Goal: Transaction & Acquisition: Purchase product/service

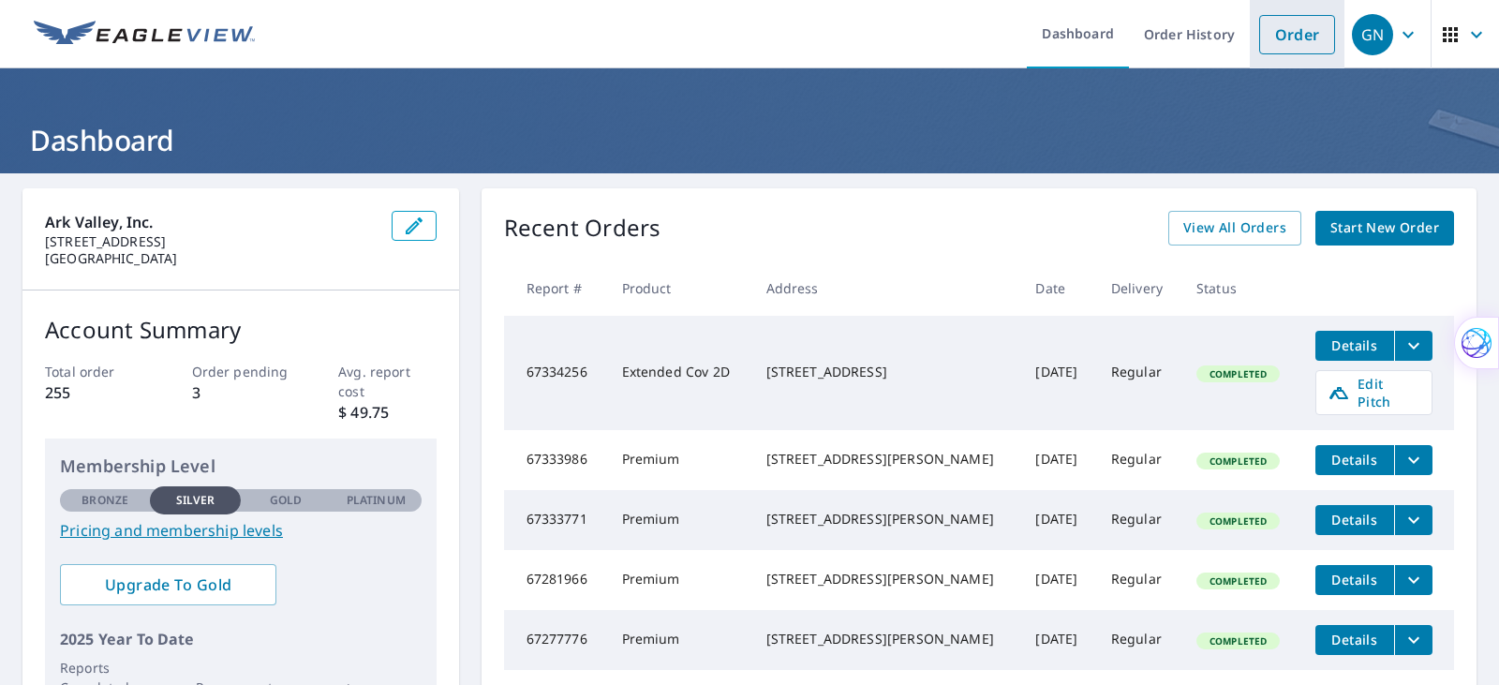
click at [1291, 32] on link "Order" at bounding box center [1298, 34] width 76 height 39
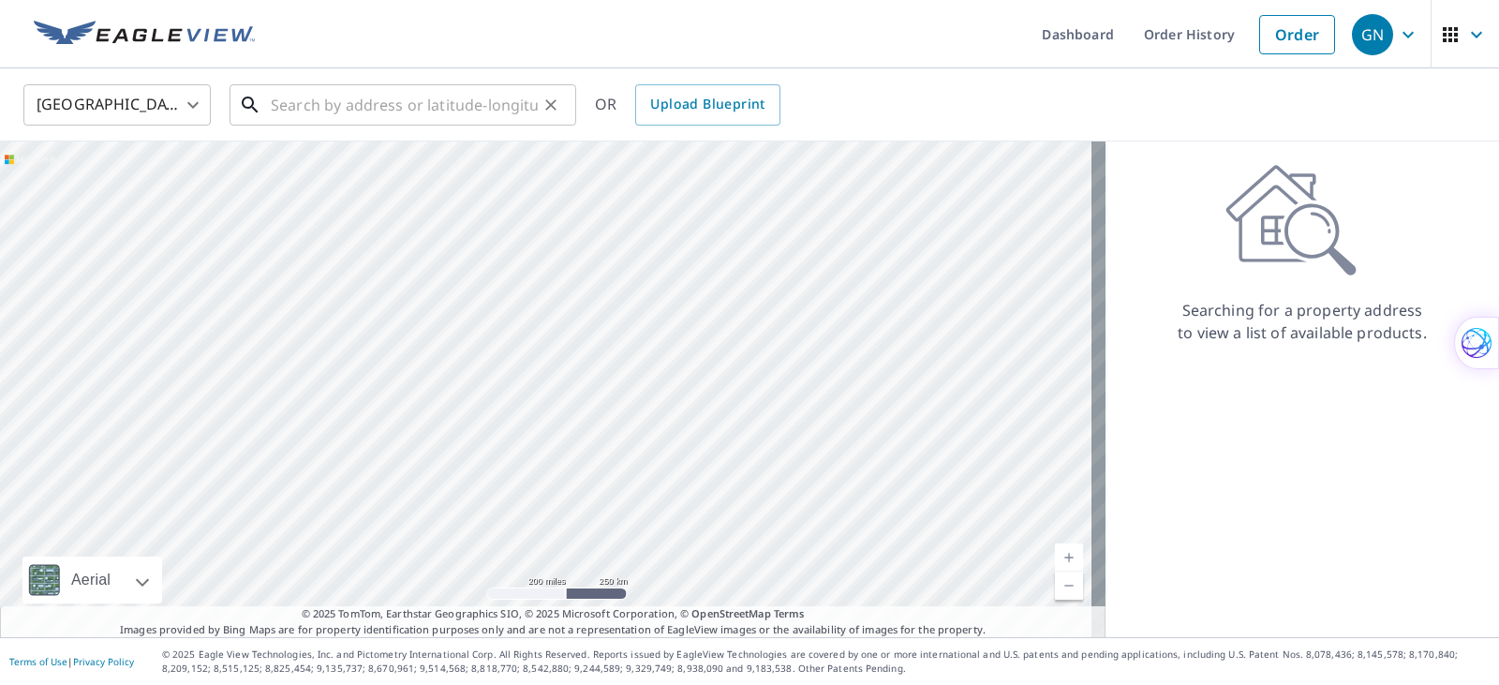
click at [278, 104] on input "text" at bounding box center [404, 105] width 267 height 52
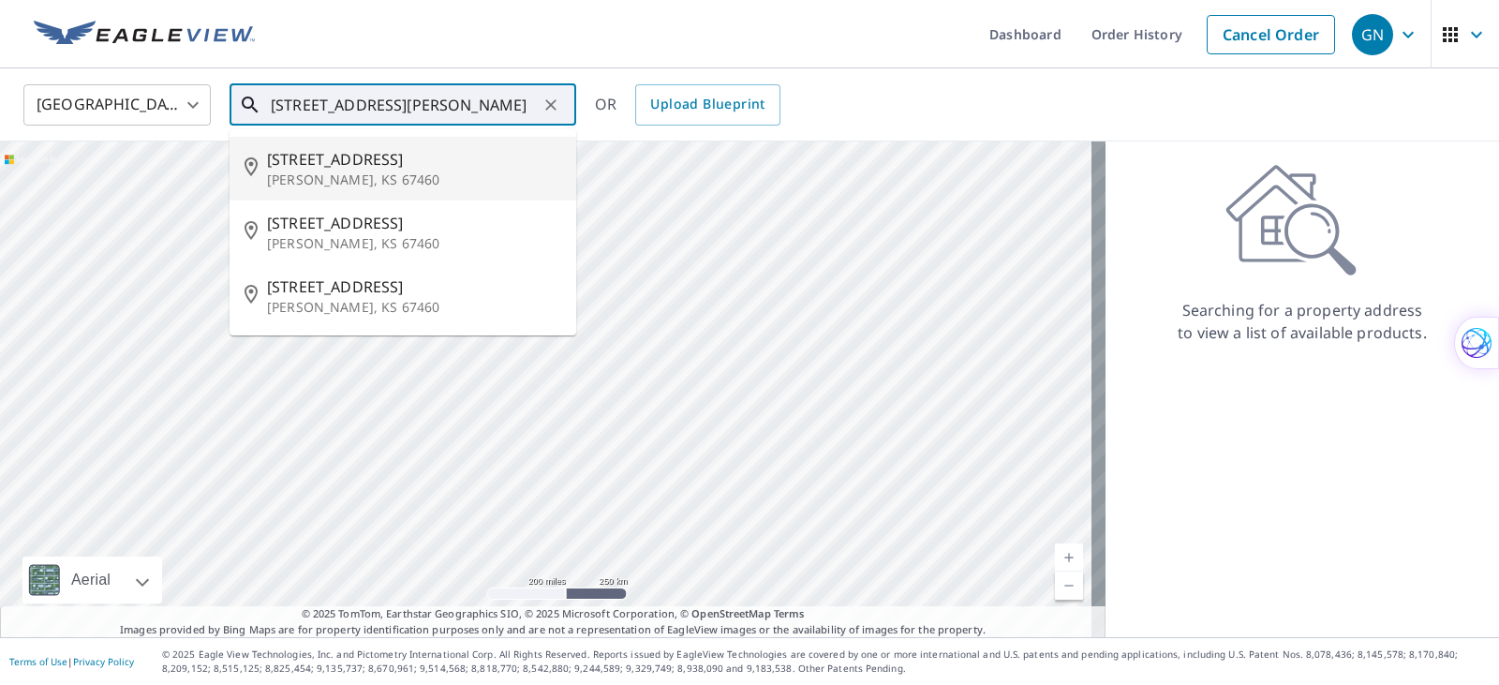
click at [321, 168] on span "409 S Elm St" at bounding box center [414, 159] width 294 height 22
type input "409 S Elm St McPherson, KS 67460"
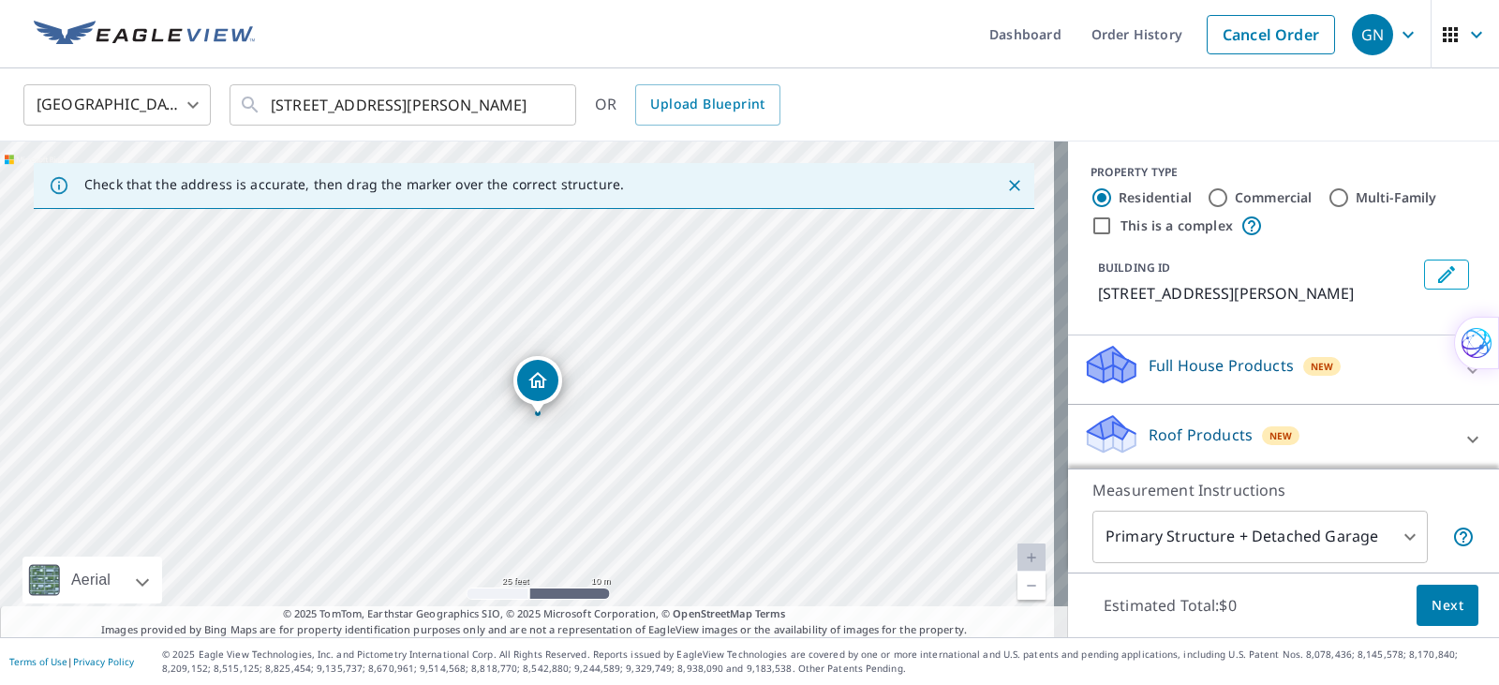
drag, startPoint x: 568, startPoint y: 413, endPoint x: 536, endPoint y: 410, distance: 32.1
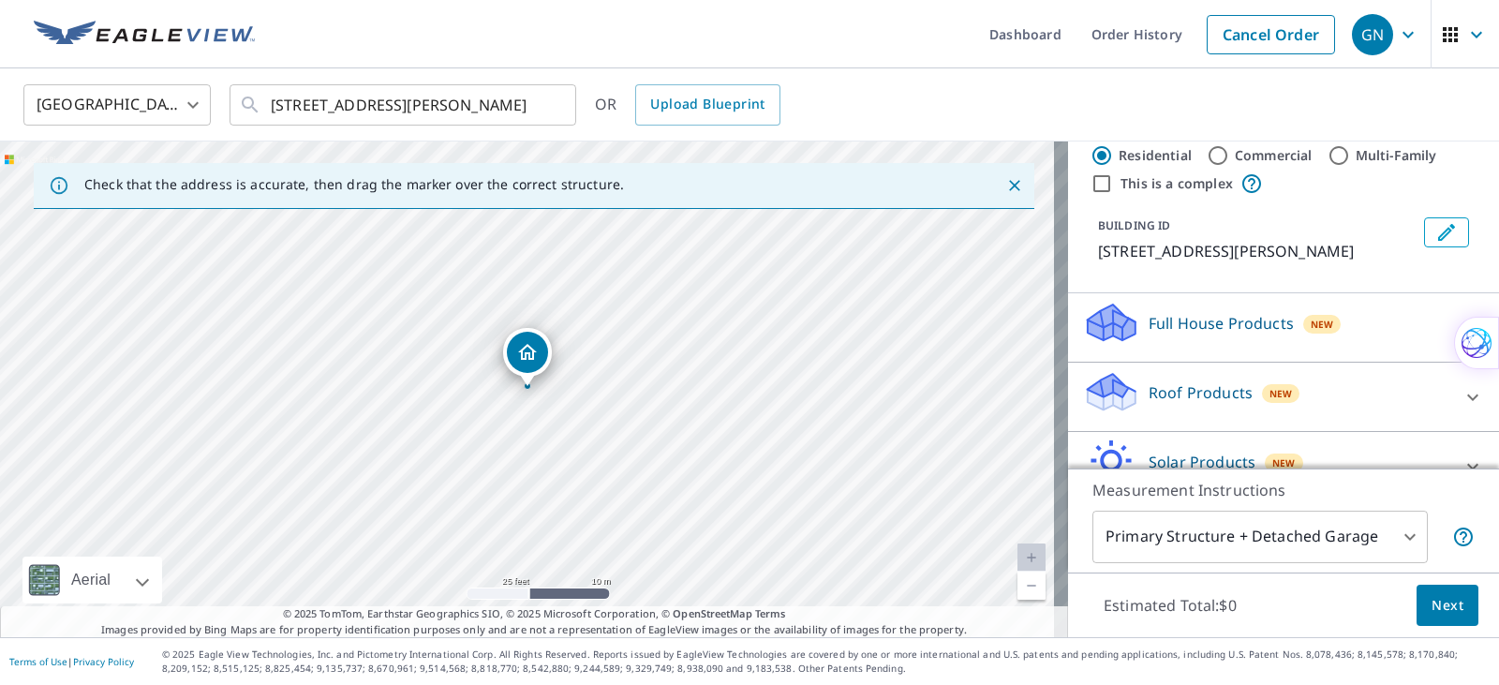
scroll to position [125, 0]
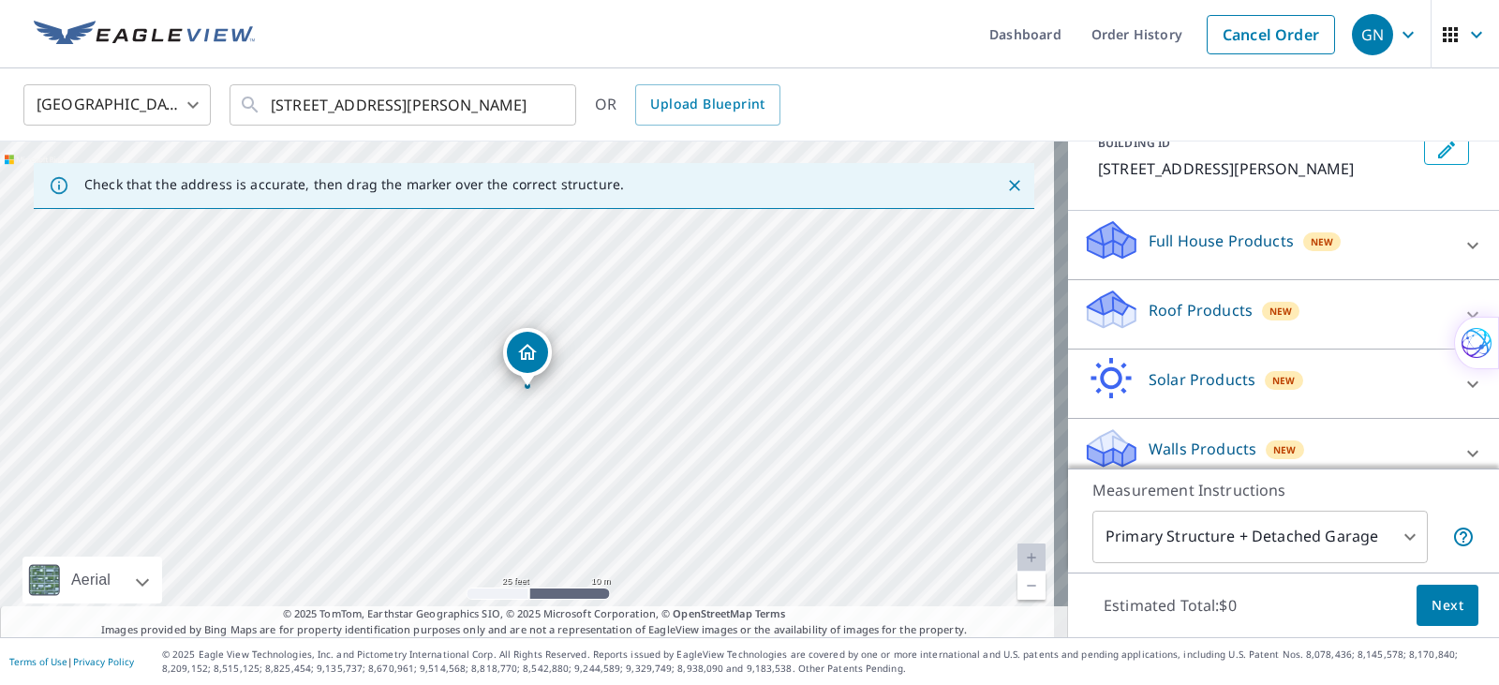
click at [1175, 310] on p "Roof Products" at bounding box center [1201, 310] width 104 height 22
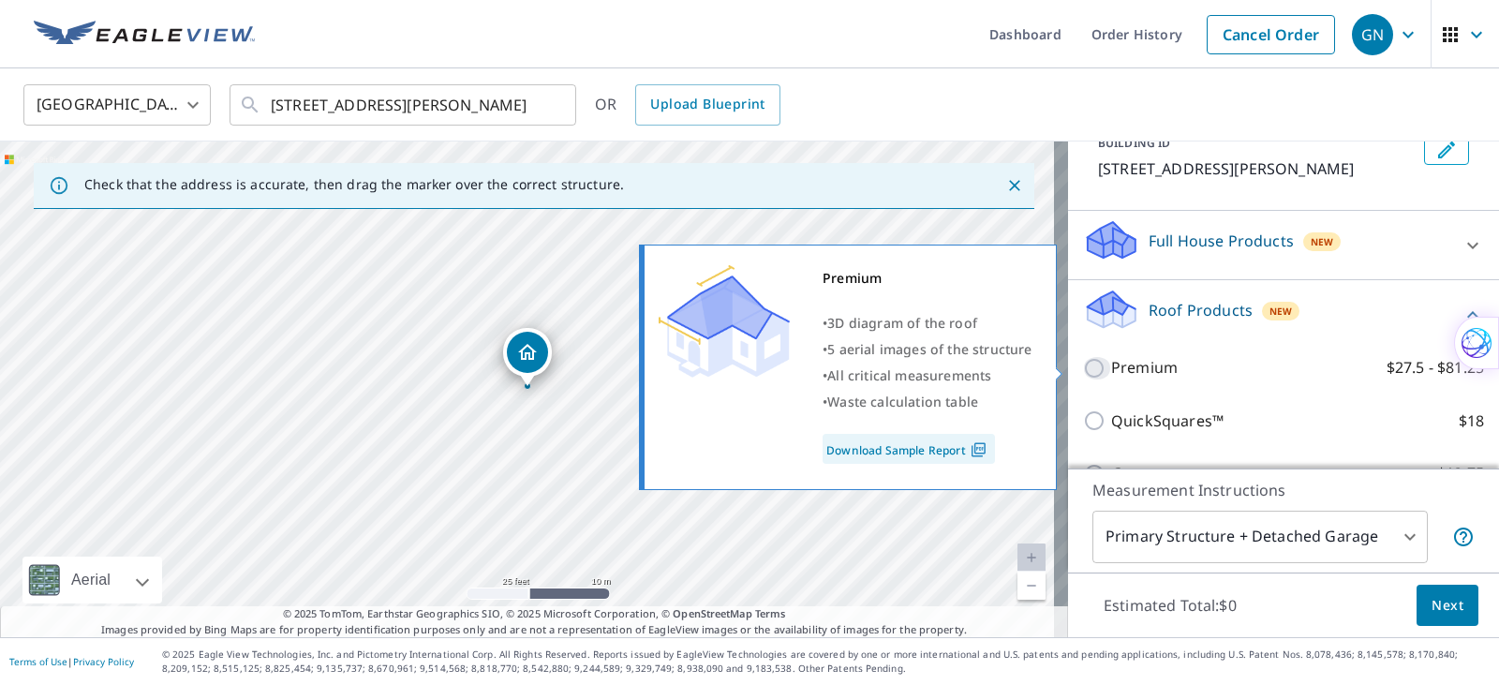
click at [1083, 370] on input "Premium $27.5 - $81.25" at bounding box center [1097, 368] width 28 height 22
checkbox input "true"
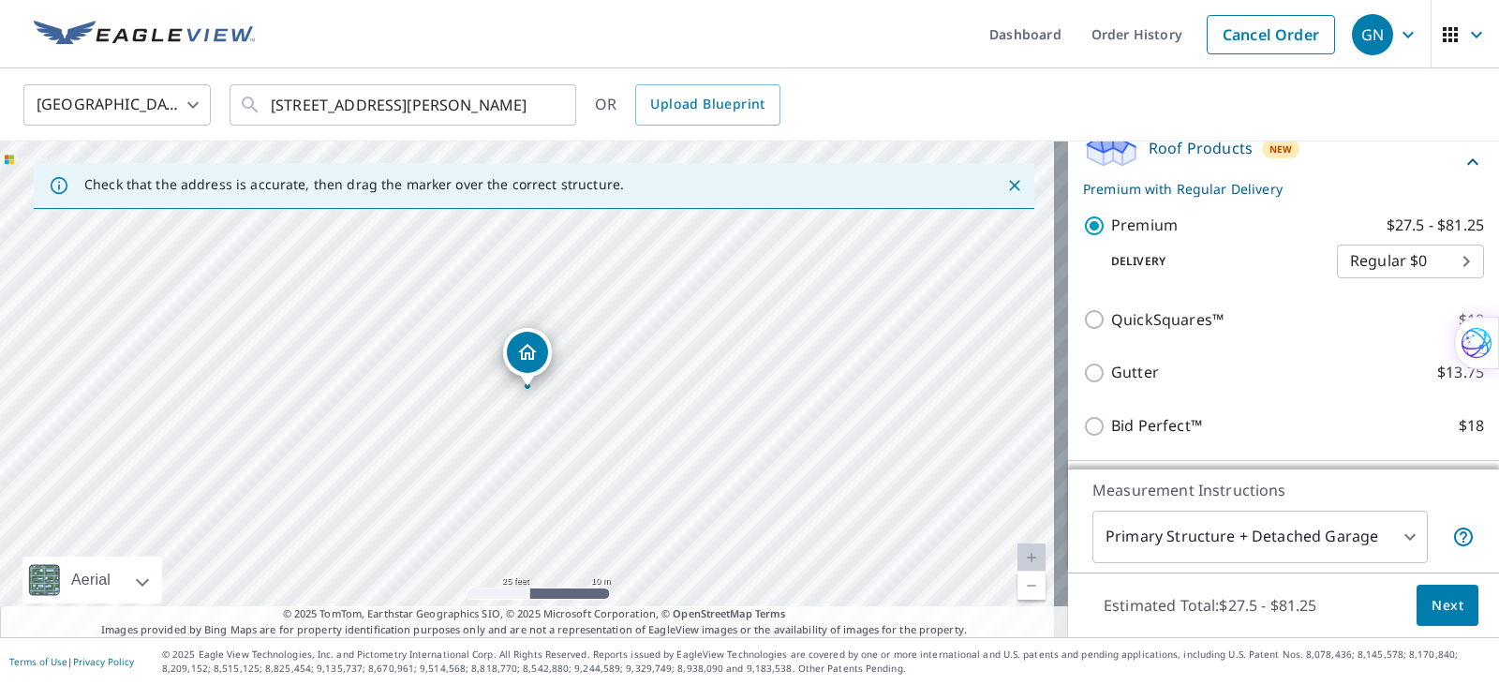
scroll to position [312, 0]
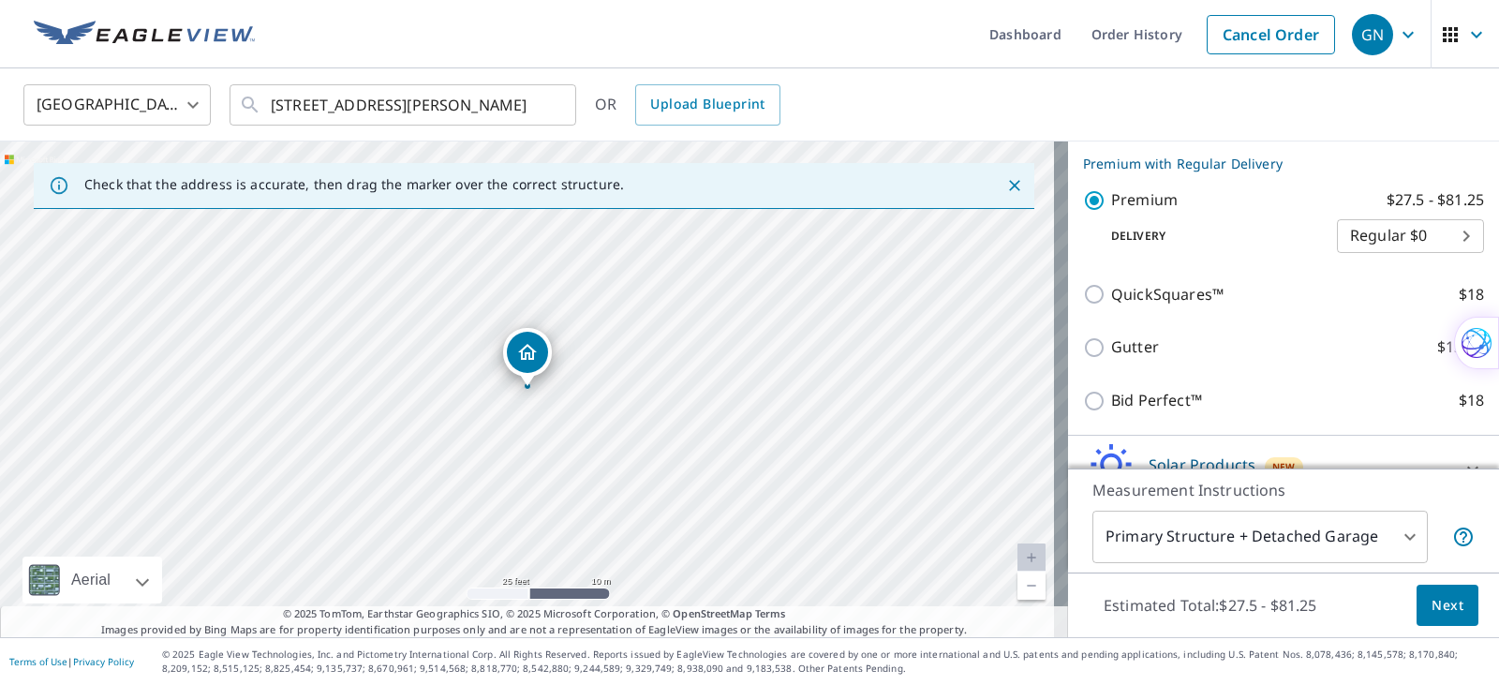
click at [1438, 604] on span "Next" at bounding box center [1448, 605] width 32 height 23
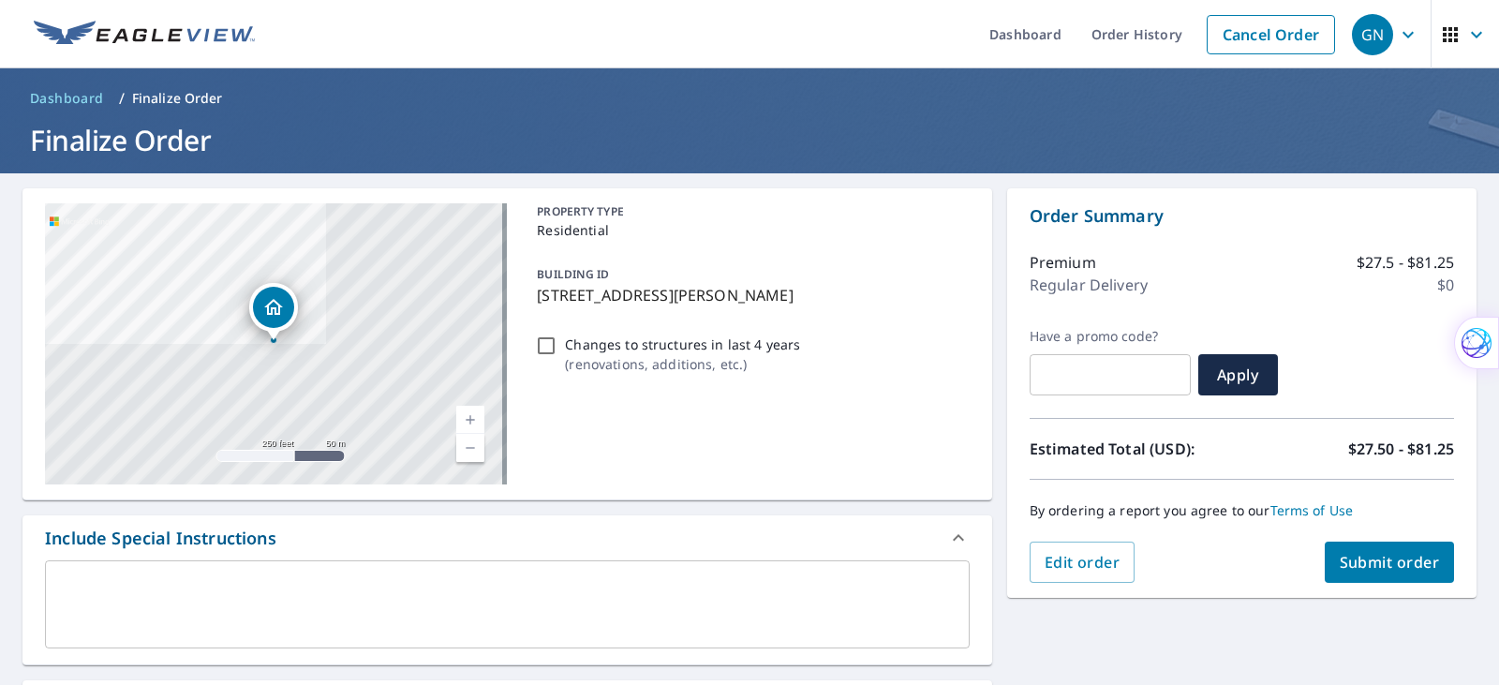
click at [1361, 559] on span "Submit order" at bounding box center [1390, 562] width 100 height 21
checkbox input "true"
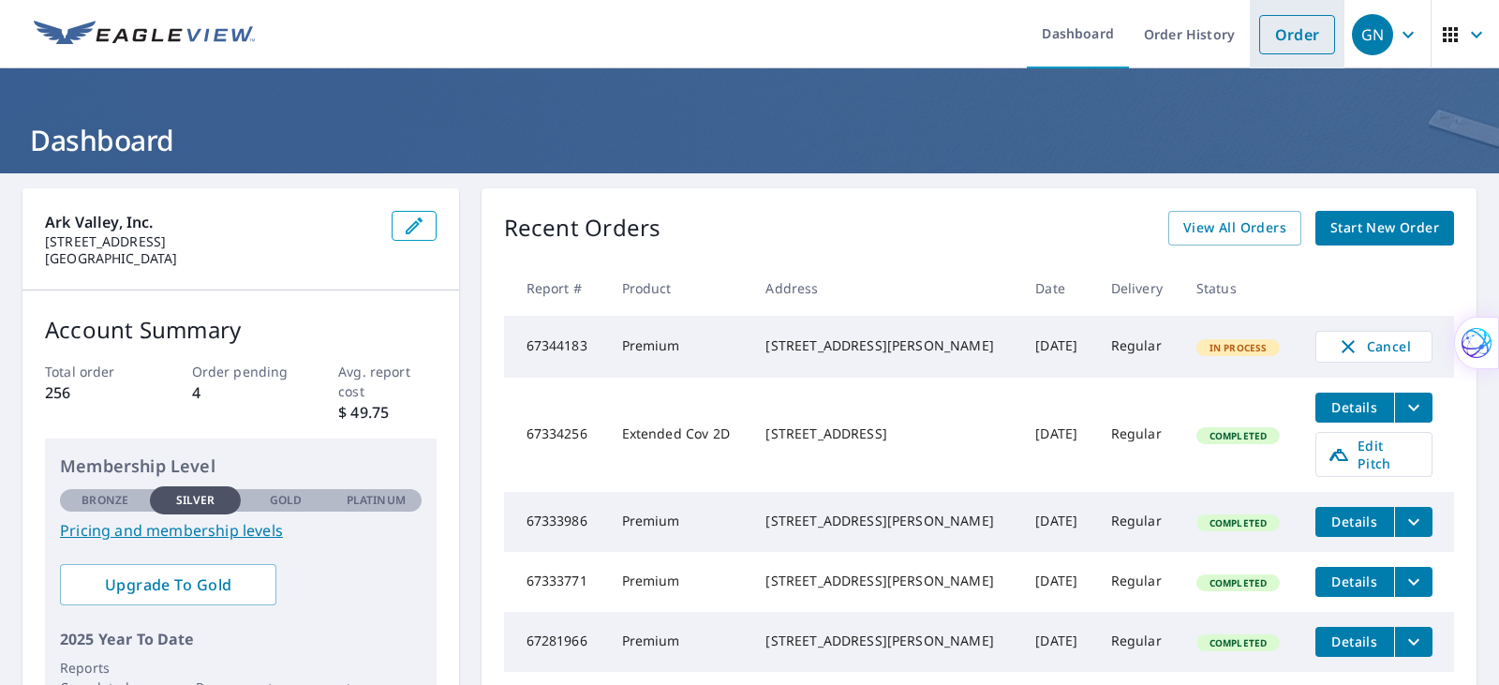
click at [1294, 29] on link "Order" at bounding box center [1298, 34] width 76 height 39
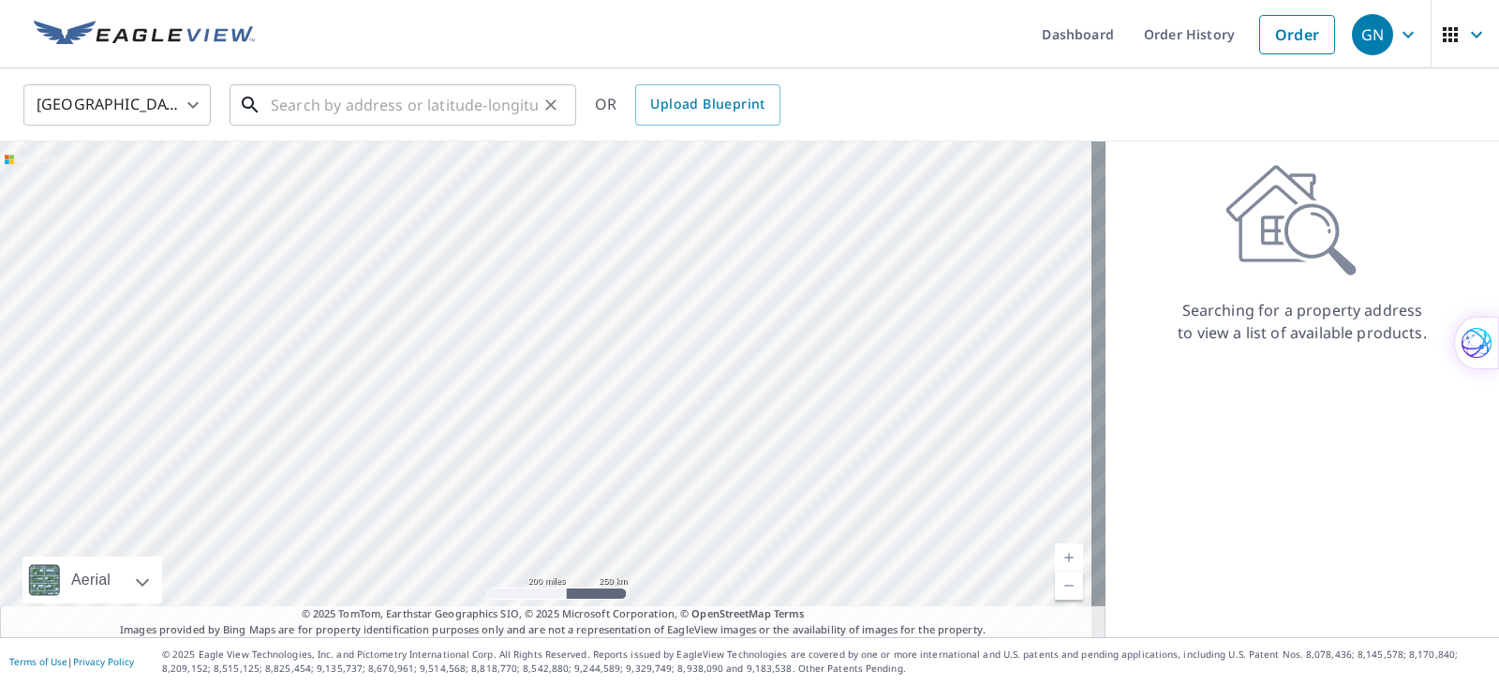
click at [356, 103] on input "text" at bounding box center [404, 105] width 267 height 52
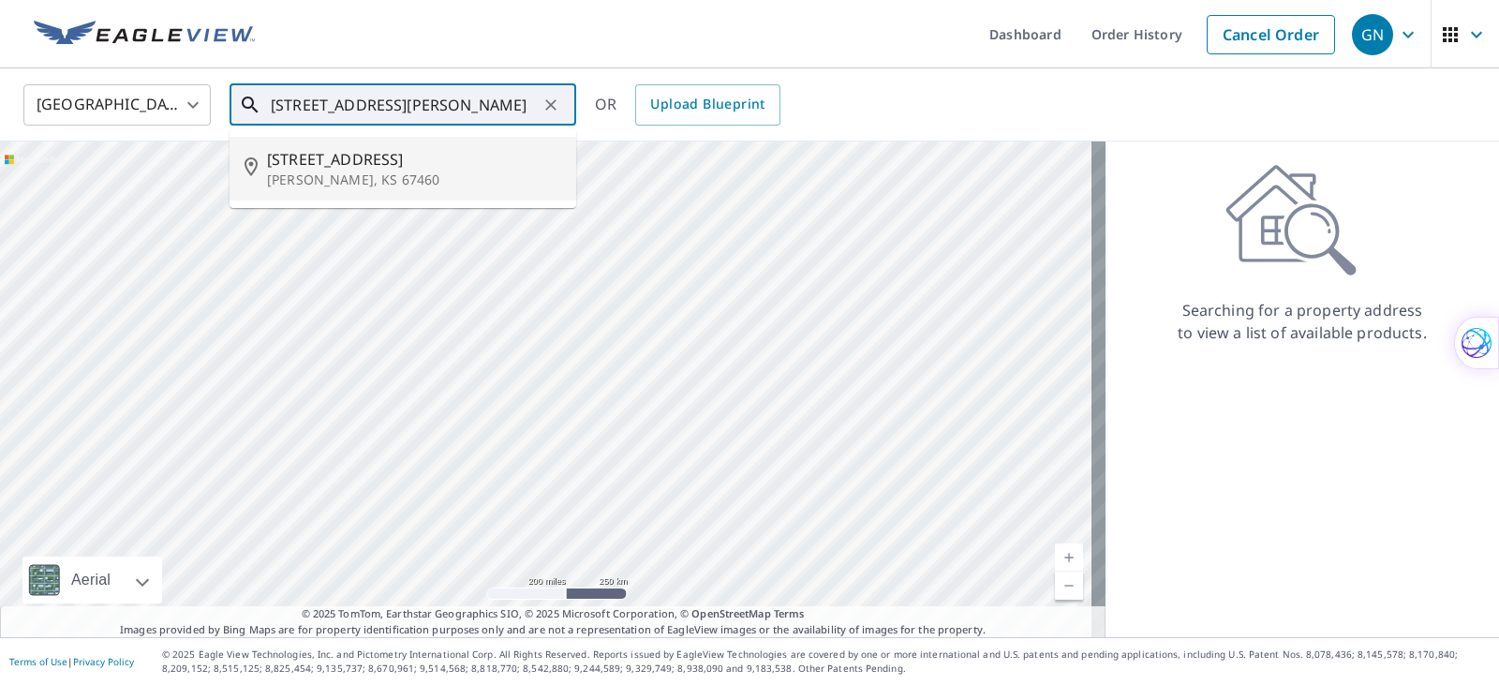
click at [334, 171] on p "[PERSON_NAME], KS 67460" at bounding box center [414, 180] width 294 height 19
type input "[STREET_ADDRESS][PERSON_NAME]"
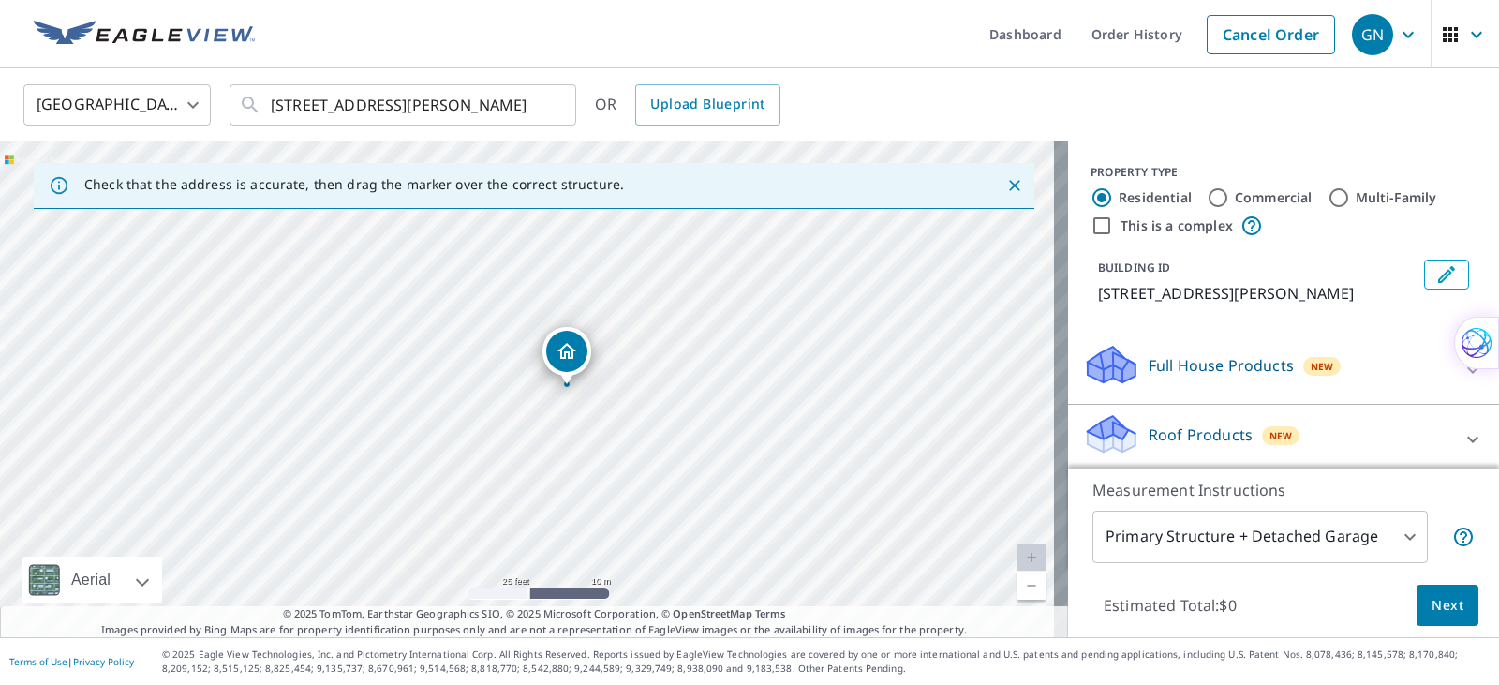
drag, startPoint x: 596, startPoint y: 364, endPoint x: 560, endPoint y: 367, distance: 35.8
click at [1462, 434] on icon at bounding box center [1473, 439] width 22 height 22
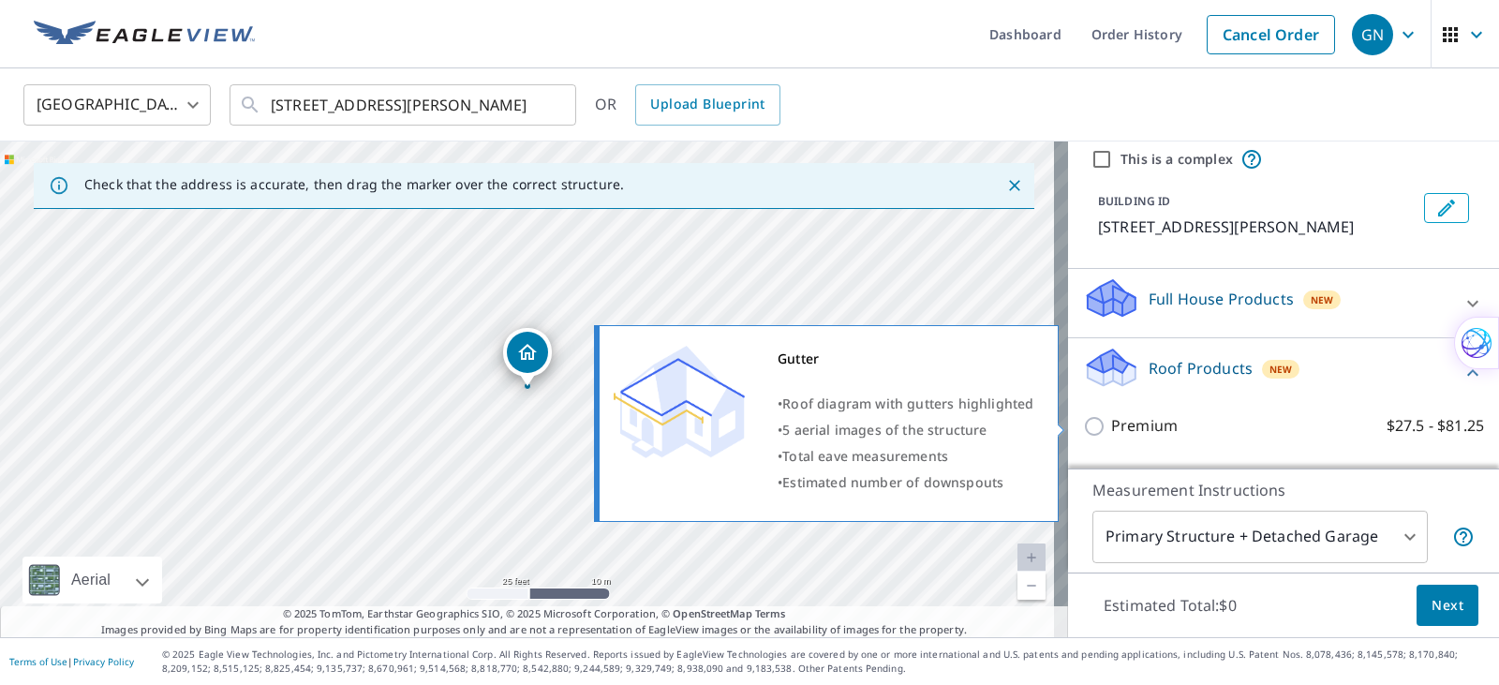
scroll to position [250, 0]
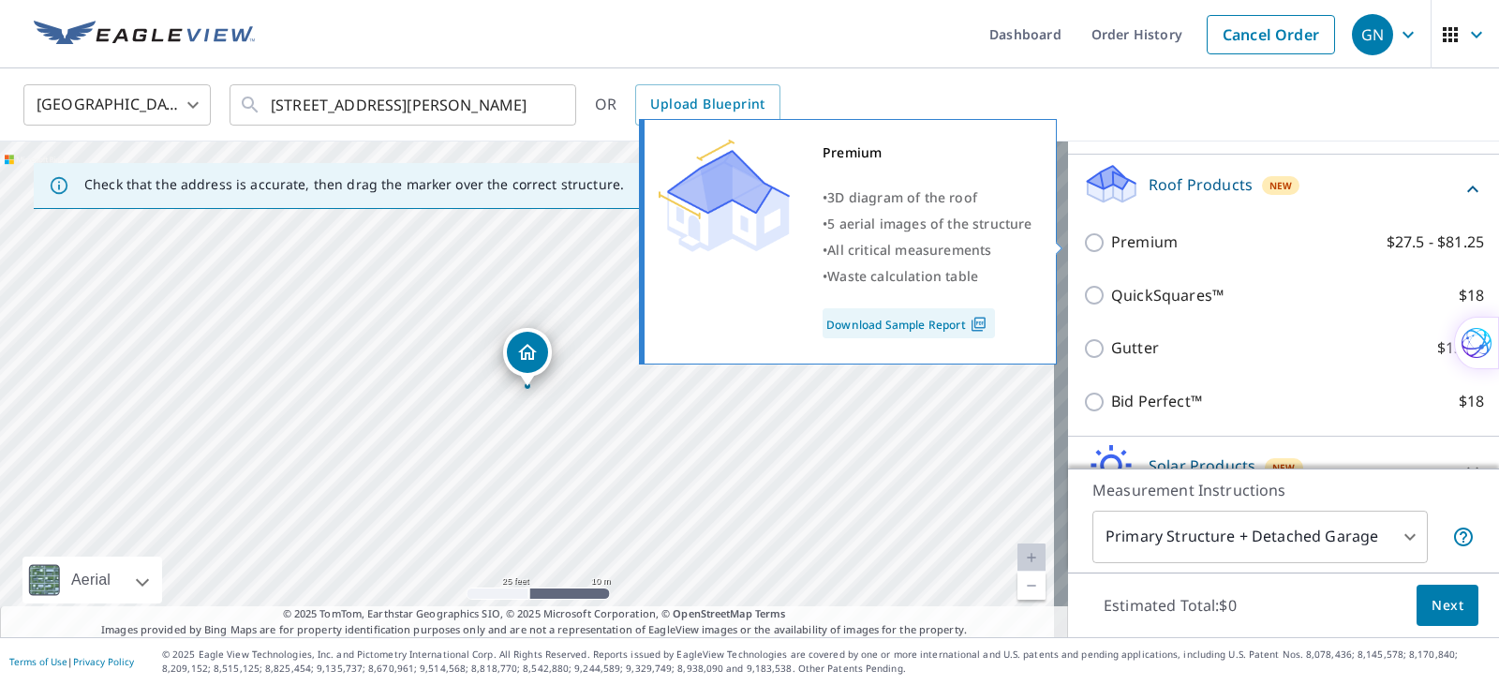
click at [1083, 239] on input "Premium $27.5 - $81.25" at bounding box center [1097, 242] width 28 height 22
checkbox input "true"
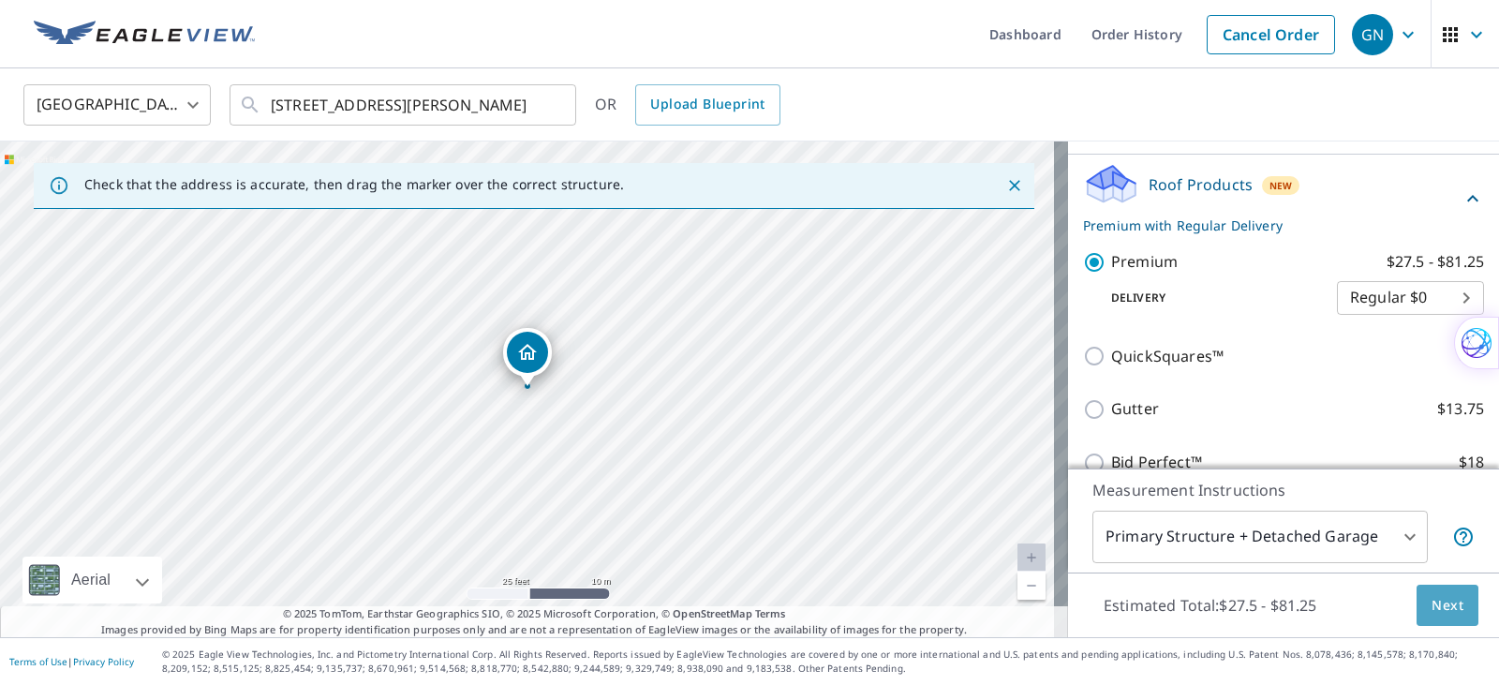
click at [1446, 609] on span "Next" at bounding box center [1448, 605] width 32 height 23
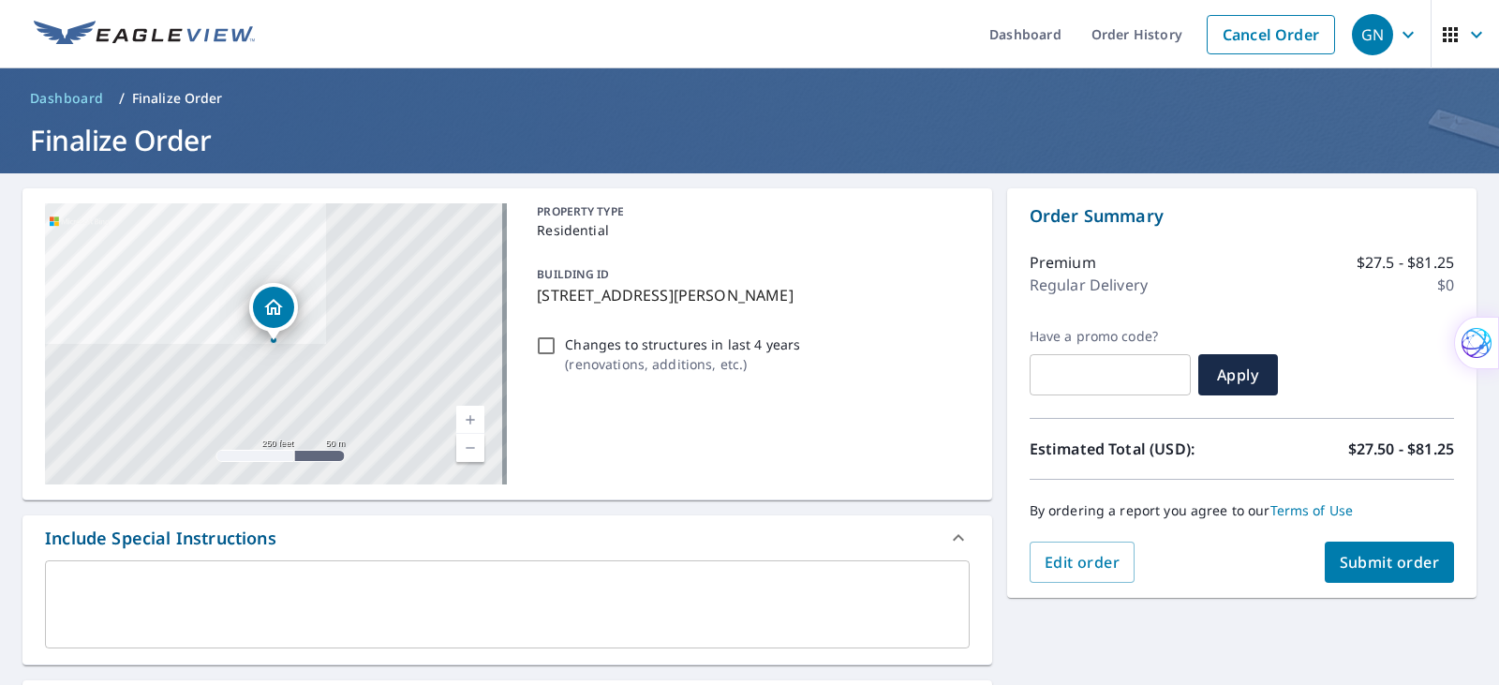
click at [1394, 561] on span "Submit order" at bounding box center [1390, 562] width 100 height 21
checkbox input "true"
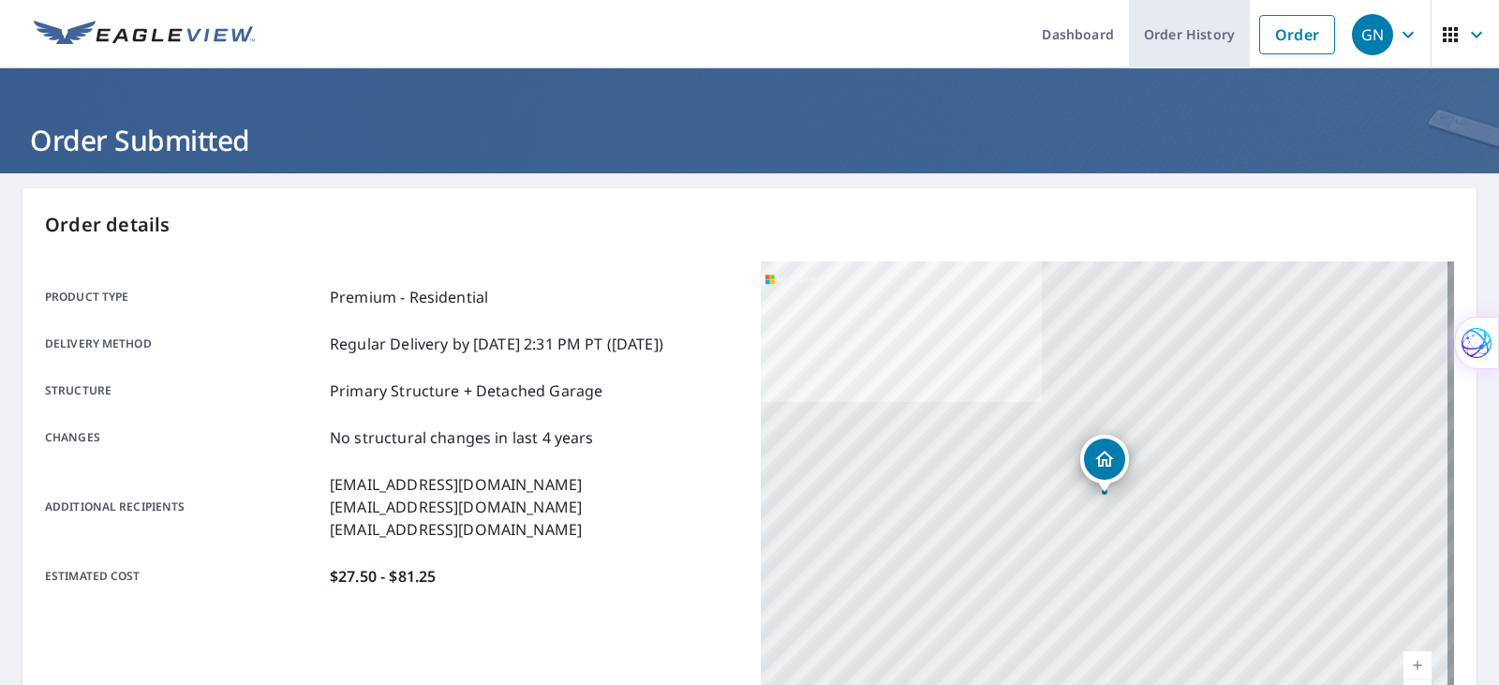
click at [1193, 32] on link "Order History" at bounding box center [1189, 34] width 121 height 68
